Goal: Task Accomplishment & Management: Manage account settings

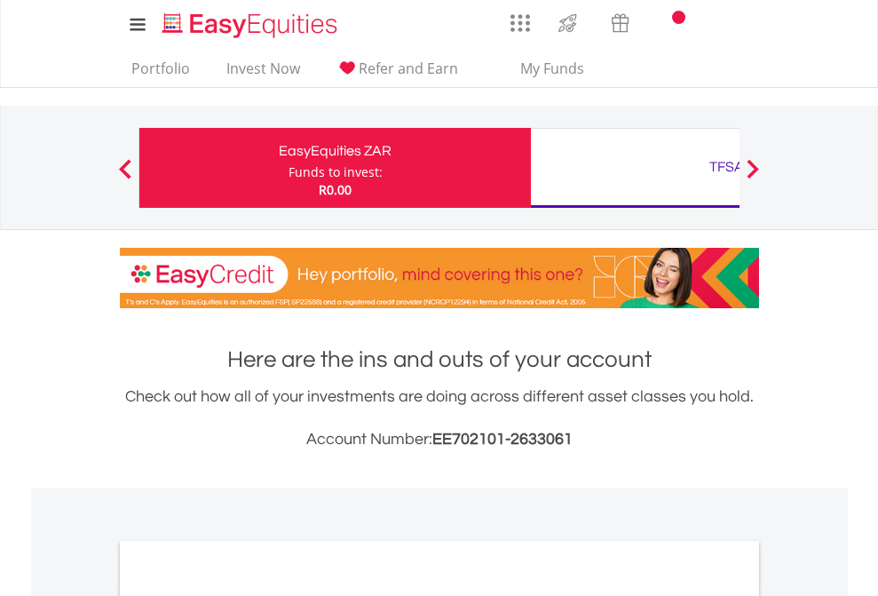
click at [289, 168] on div "Funds to invest:" at bounding box center [336, 172] width 94 height 18
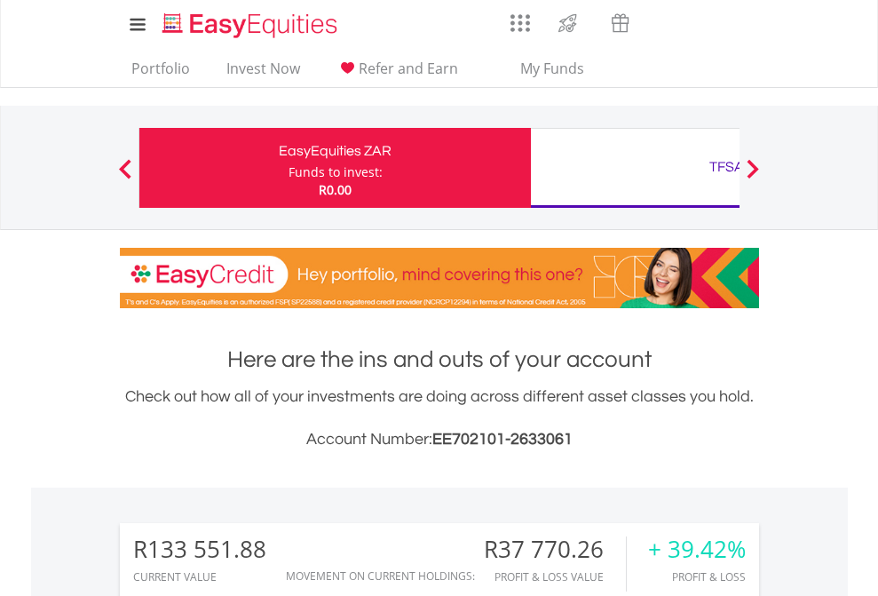
scroll to position [170, 279]
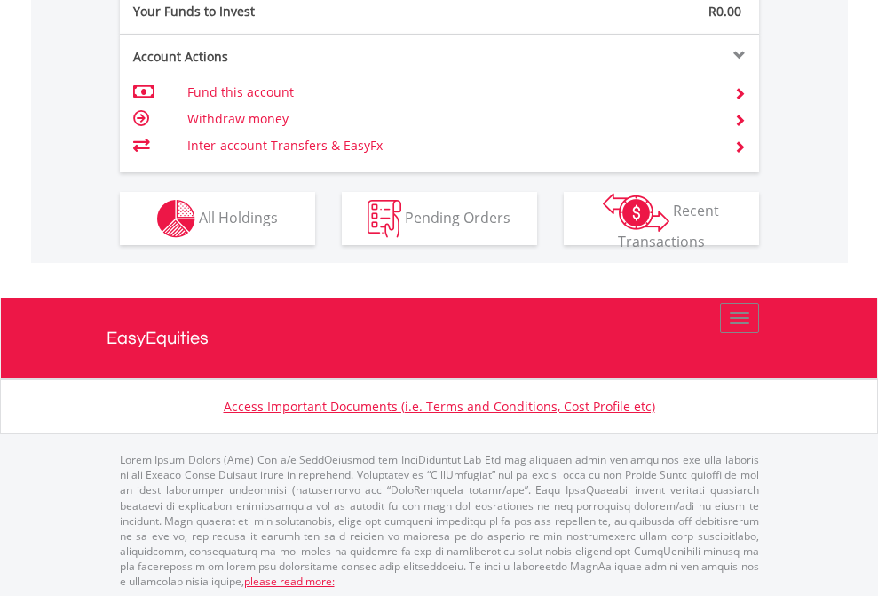
scroll to position [1773, 0]
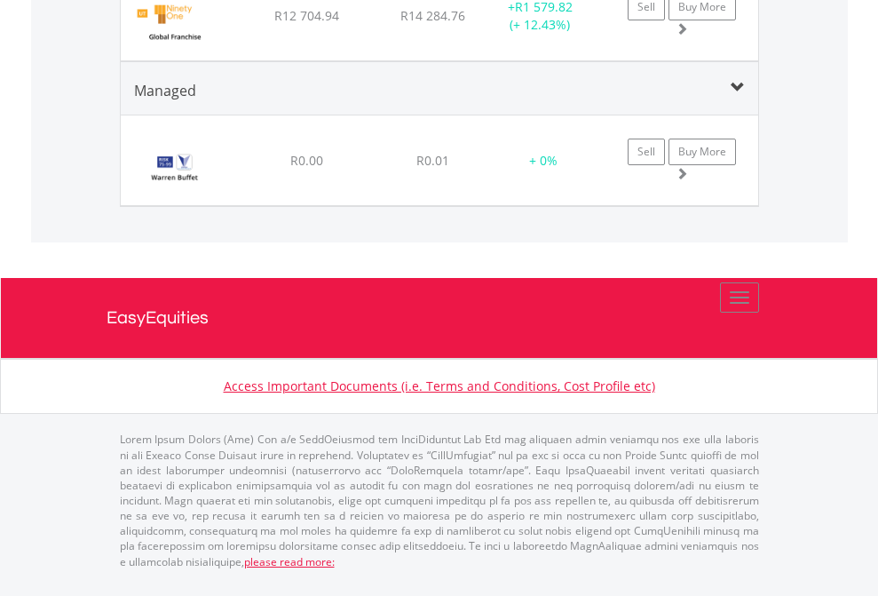
scroll to position [170, 279]
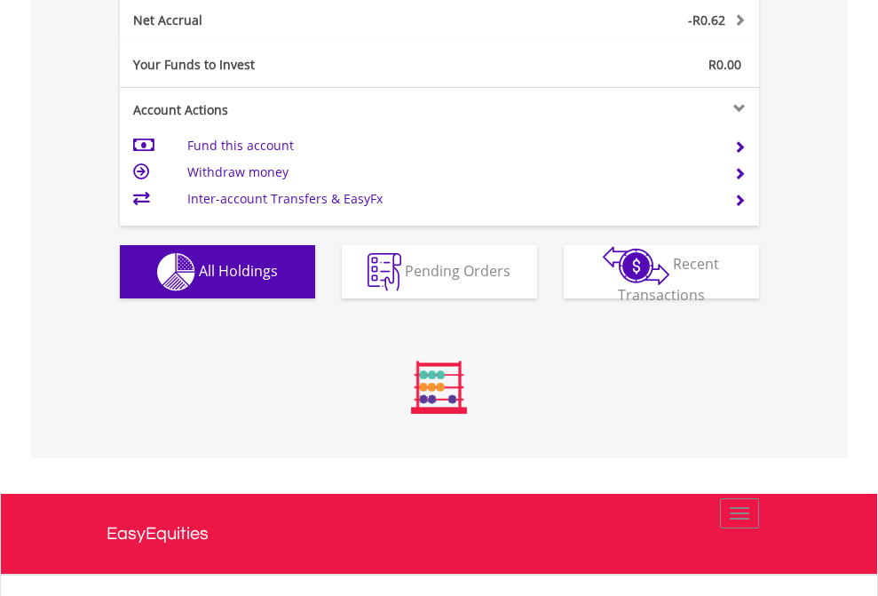
scroll to position [2010, 0]
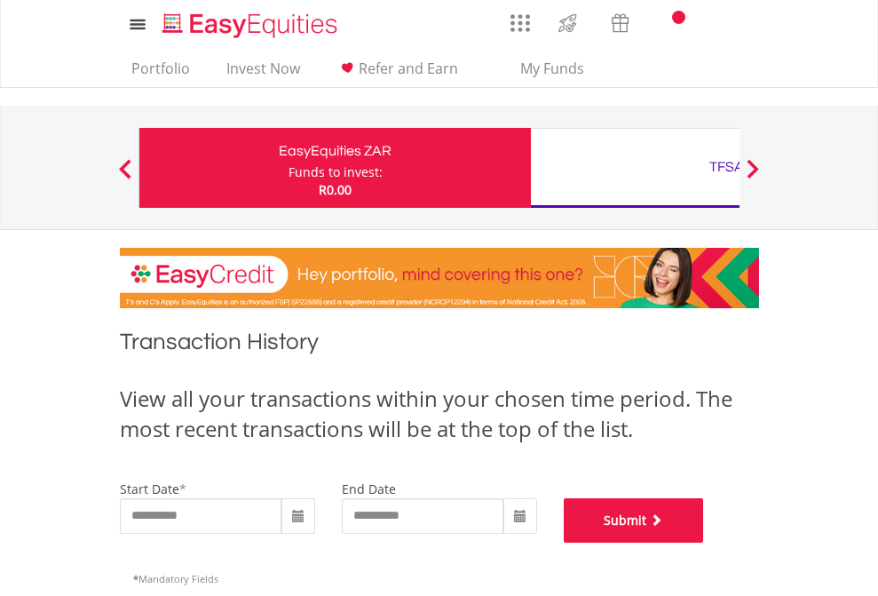
click at [704, 542] on button "Submit" at bounding box center [634, 520] width 140 height 44
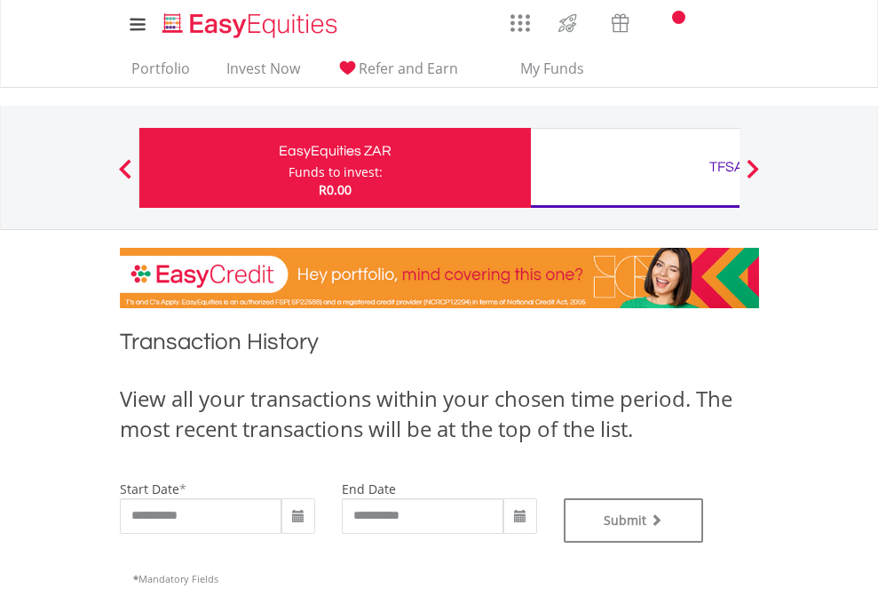
click at [635, 168] on div "TFSA" at bounding box center [727, 166] width 370 height 25
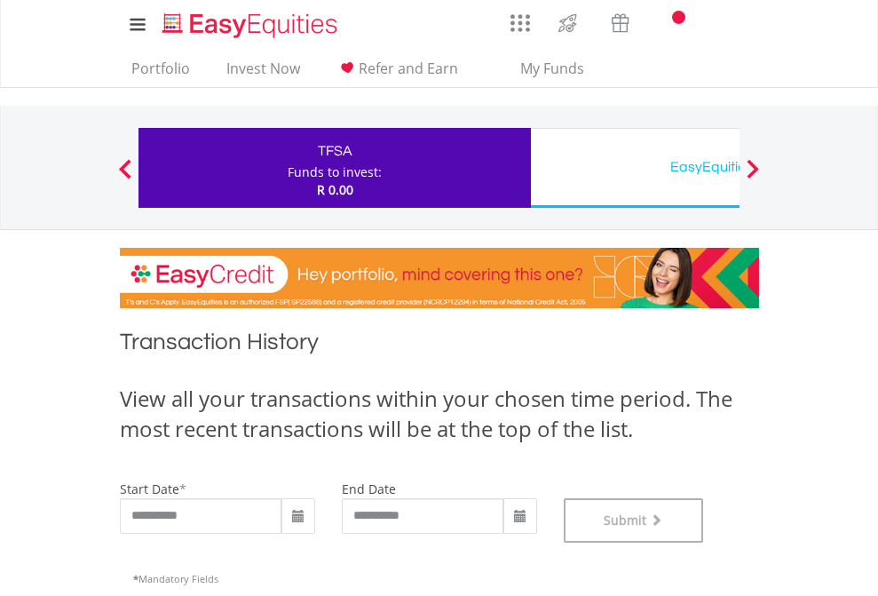
scroll to position [720, 0]
click at [635, 168] on div "EasyEquities USD" at bounding box center [727, 166] width 370 height 25
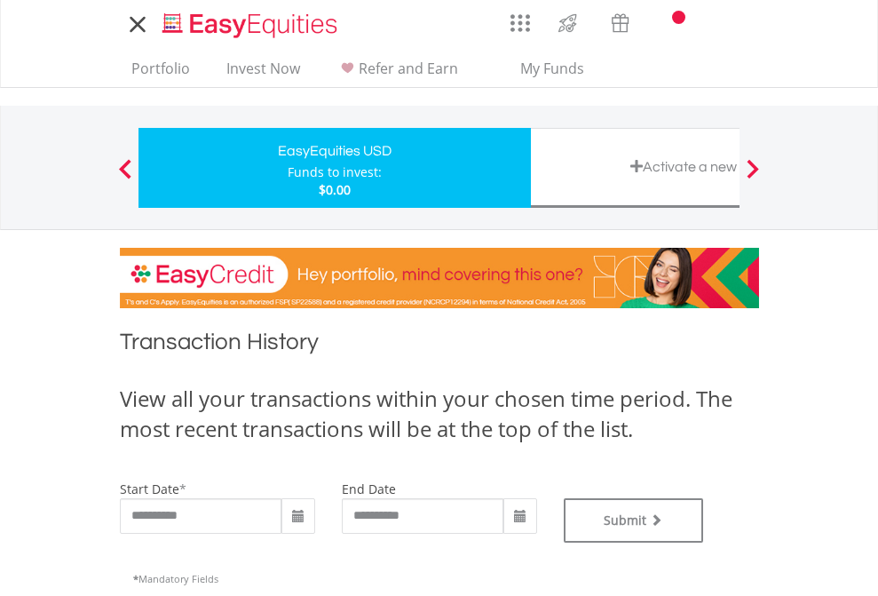
type input "**********"
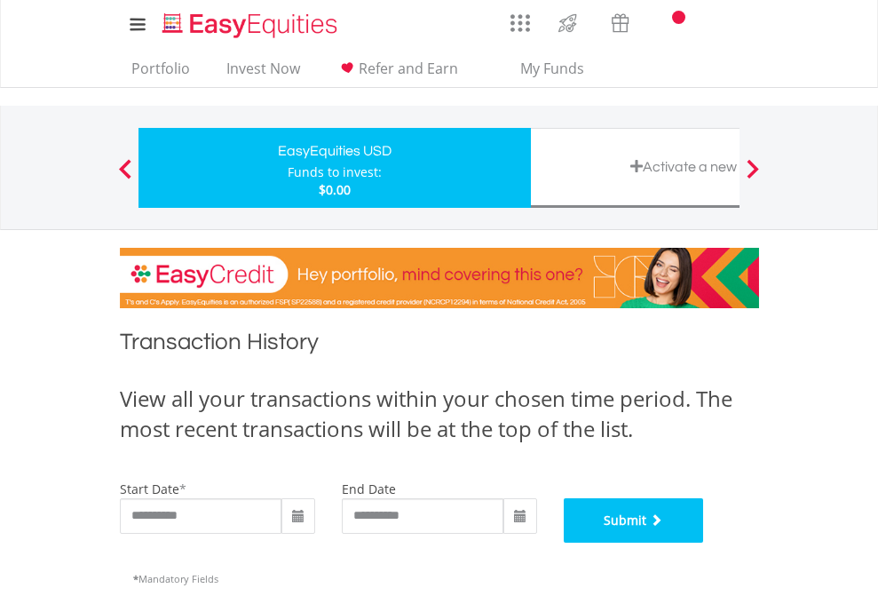
click at [704, 542] on button "Submit" at bounding box center [634, 520] width 140 height 44
